Goal: Find specific page/section: Find specific page/section

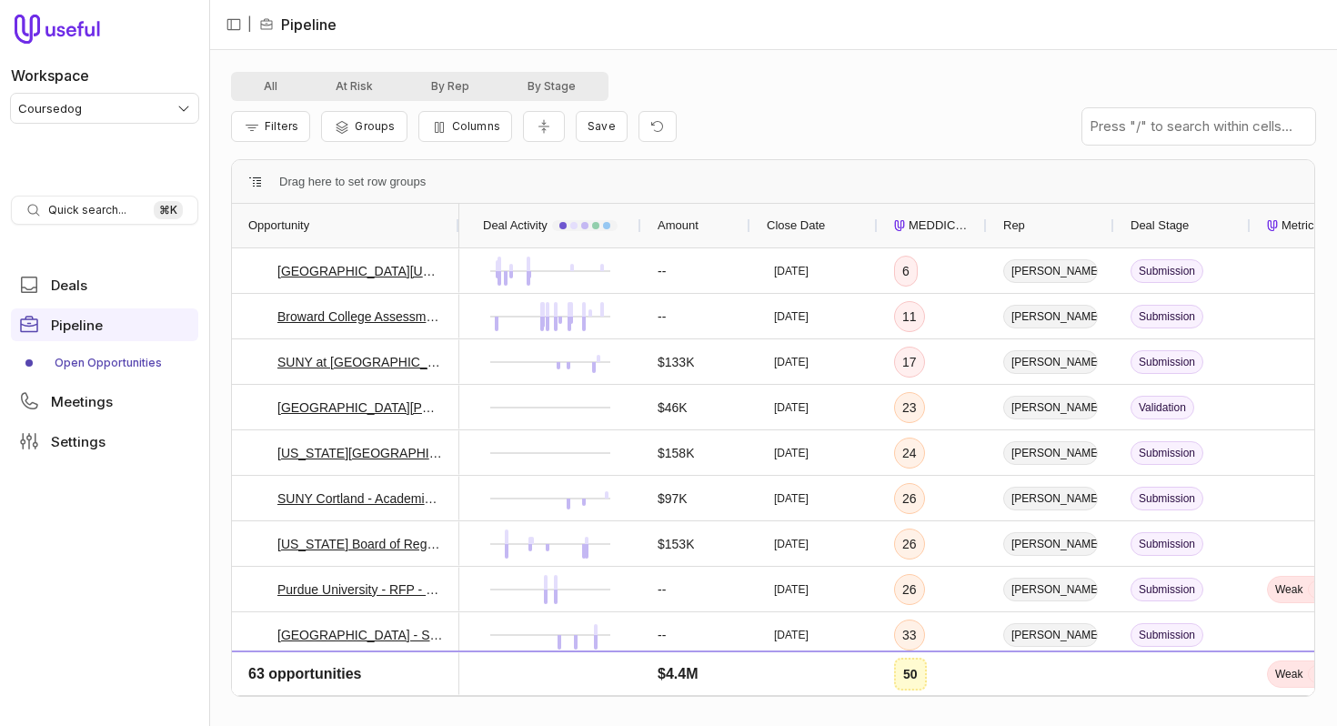
click at [916, 214] on div "MEDDICC Score" at bounding box center [932, 226] width 76 height 44
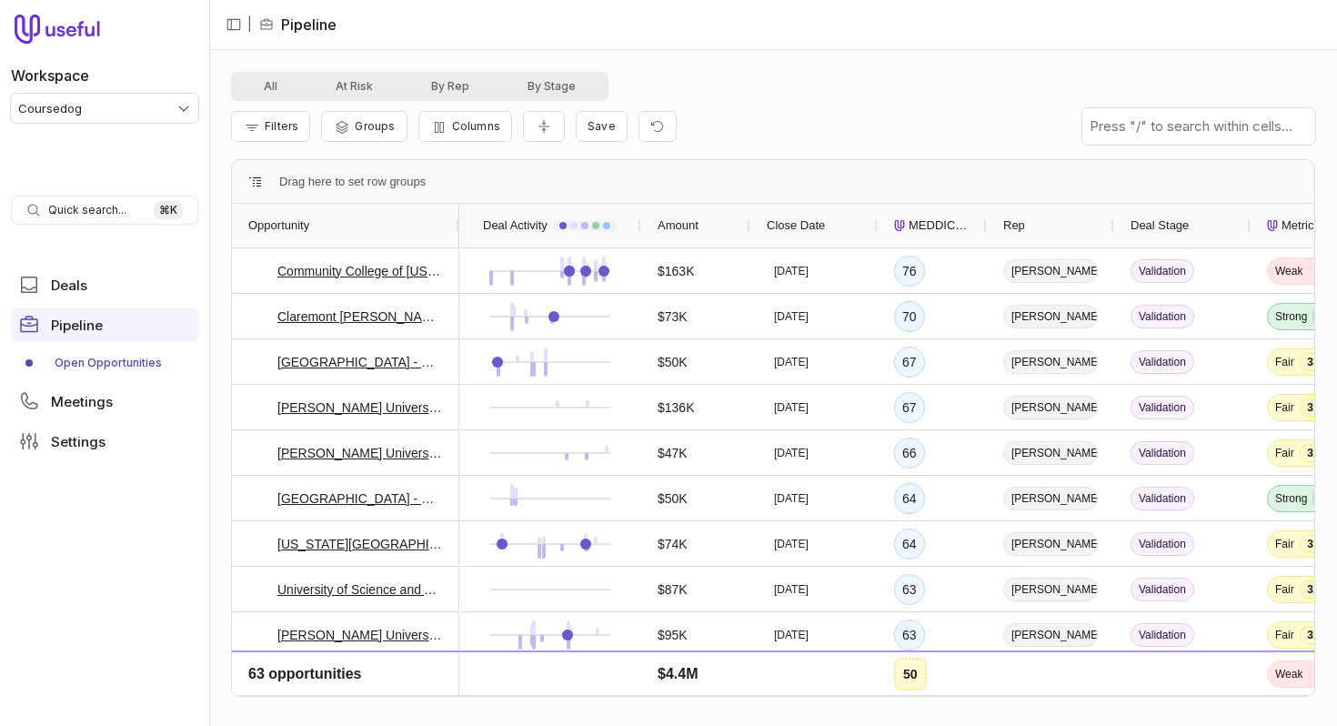
click at [916, 214] on div "MEDDICC Score" at bounding box center [932, 226] width 76 height 44
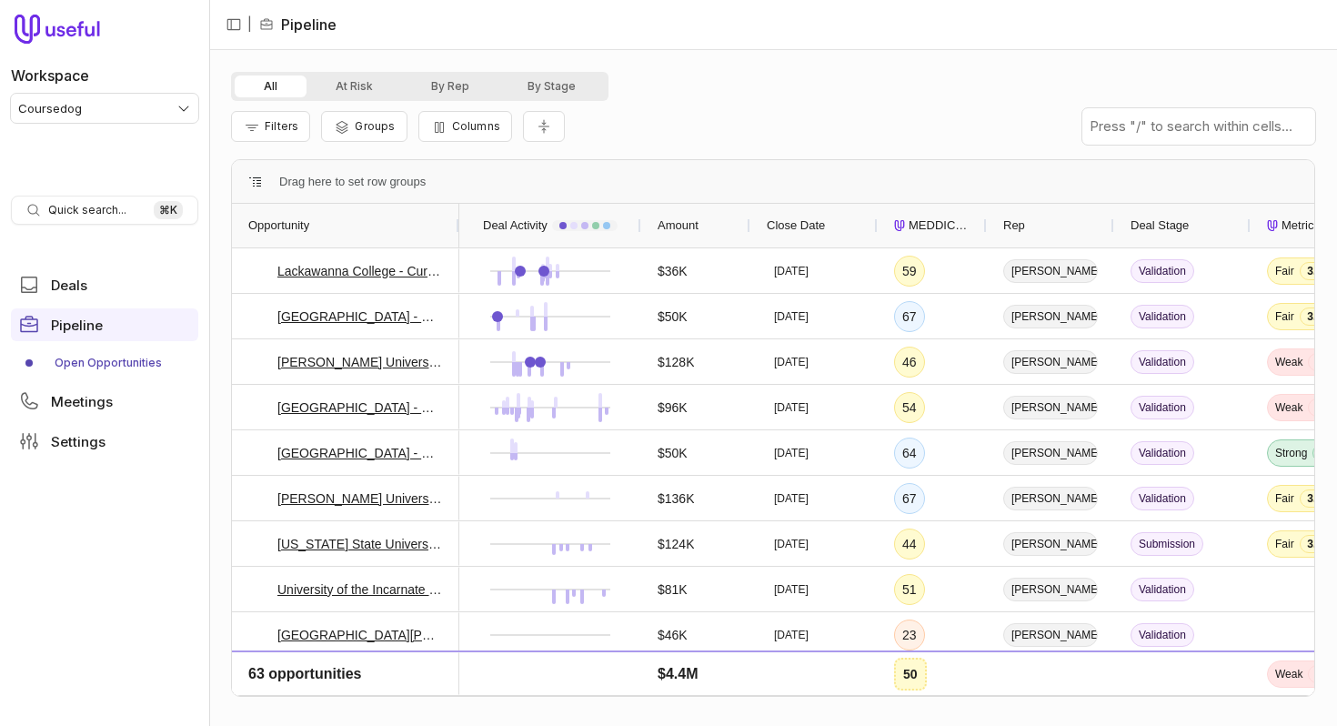
click at [916, 214] on div "MEDDICC Score" at bounding box center [932, 226] width 76 height 44
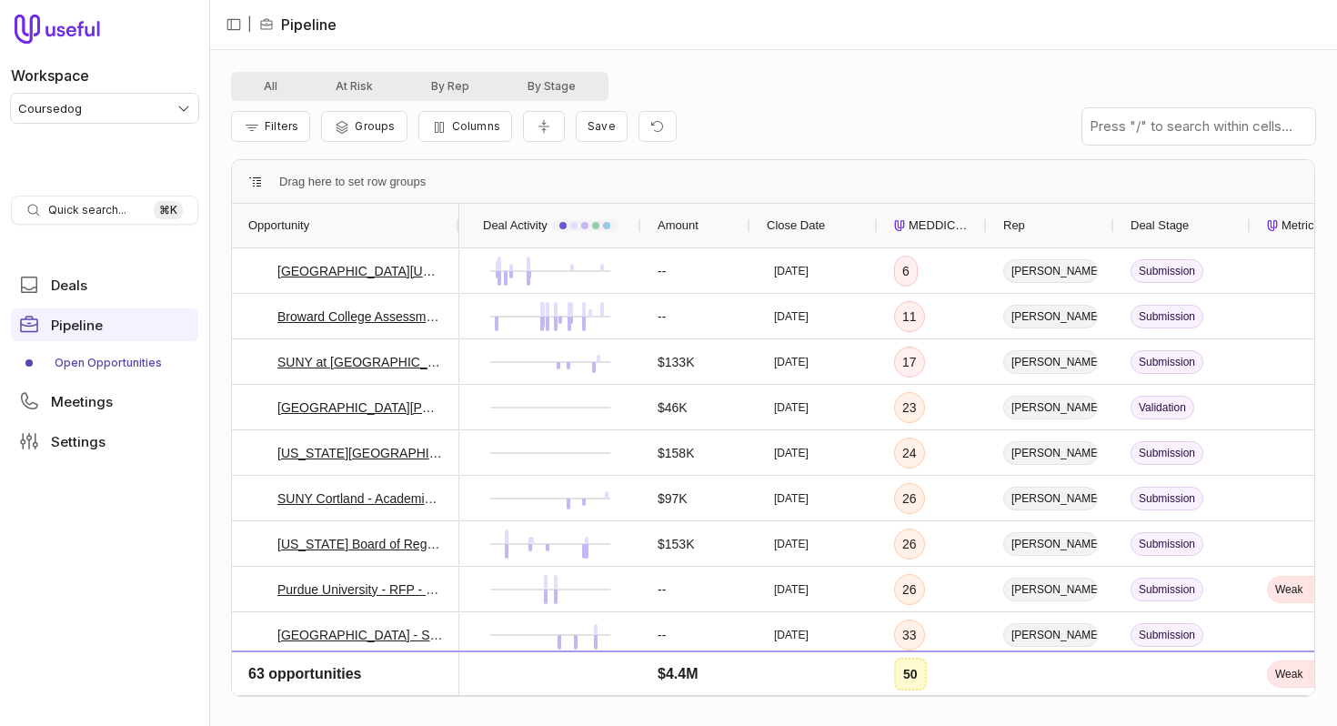
click at [937, 237] on div "MEDDICC Score" at bounding box center [932, 226] width 76 height 44
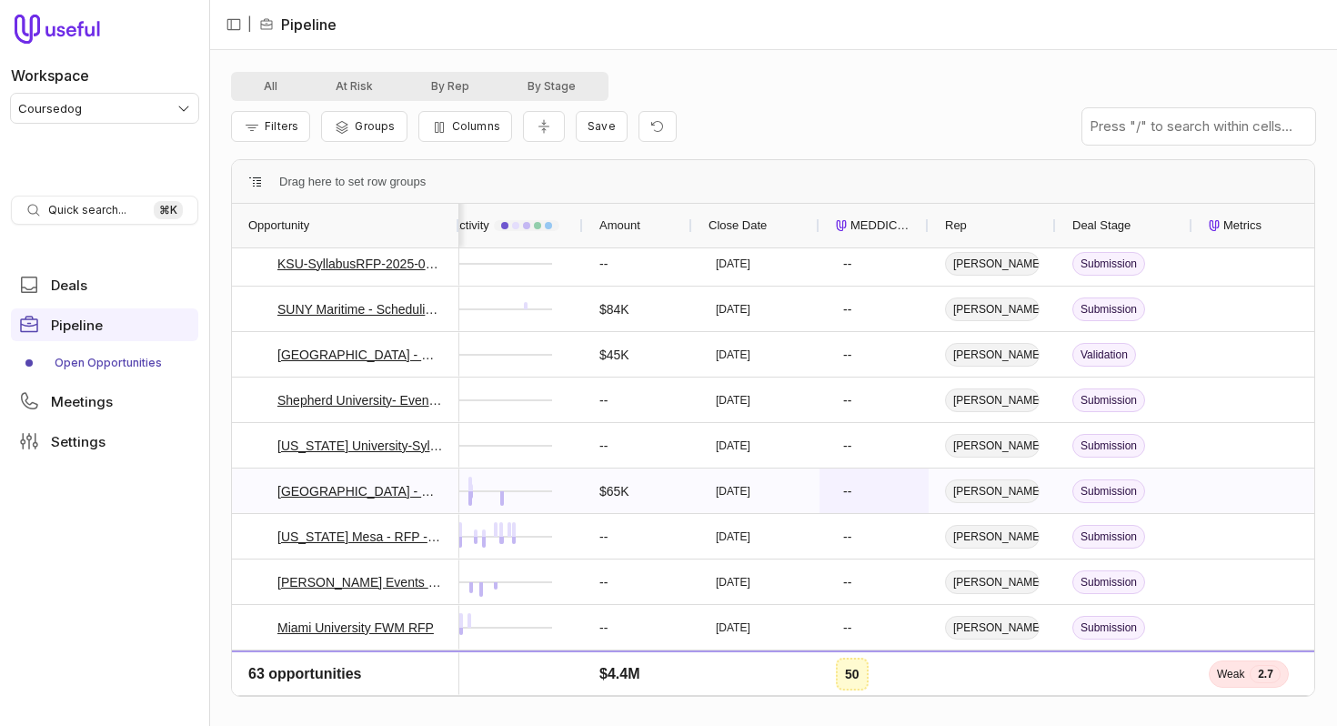
scroll to position [0, 141]
